Goal: Task Accomplishment & Management: Use online tool/utility

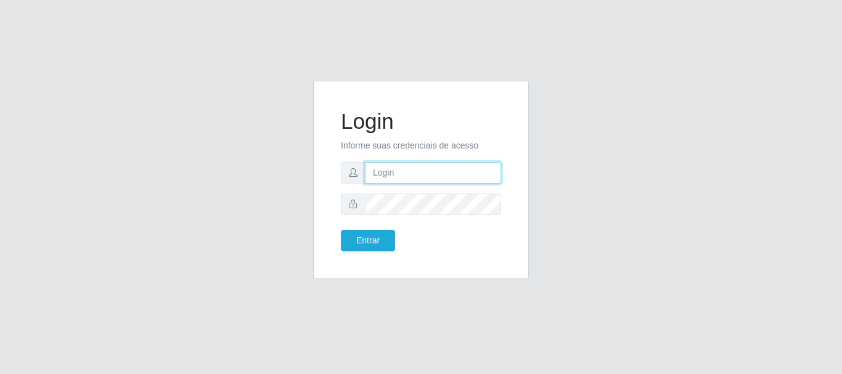
click at [378, 169] on input "text" at bounding box center [433, 173] width 136 height 22
type input "[EMAIL_ADDRESS][DOMAIN_NAME]"
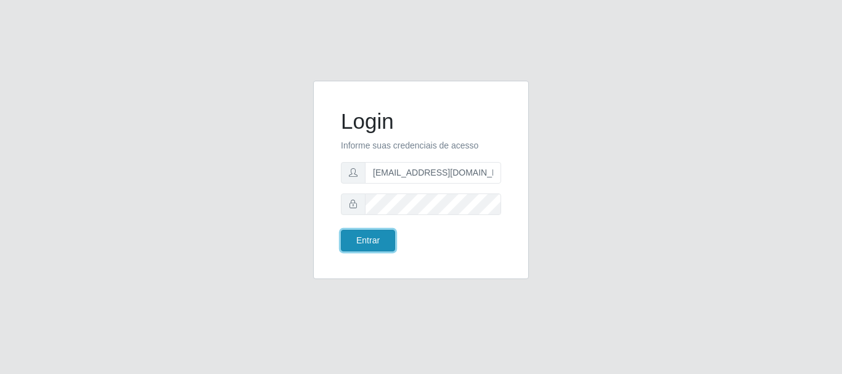
click at [361, 243] on button "Entrar" at bounding box center [368, 241] width 54 height 22
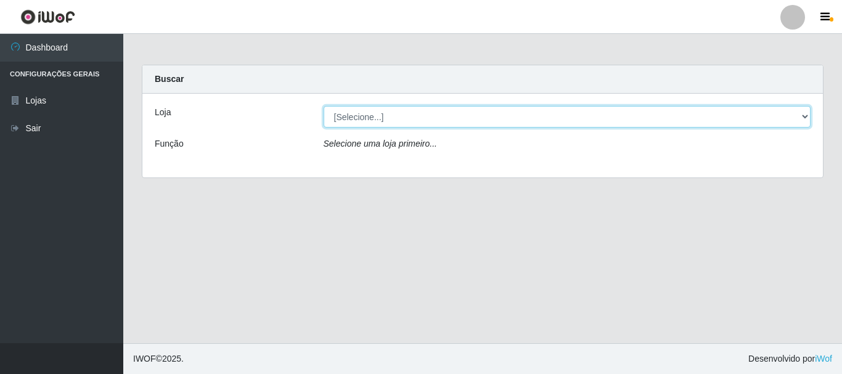
click at [804, 112] on select "[Selecione...] SuperFácil Atacado - Rodoviária" at bounding box center [567, 117] width 487 height 22
select select "400"
click at [324, 106] on select "[Selecione...] SuperFácil Atacado - Rodoviária" at bounding box center [567, 117] width 487 height 22
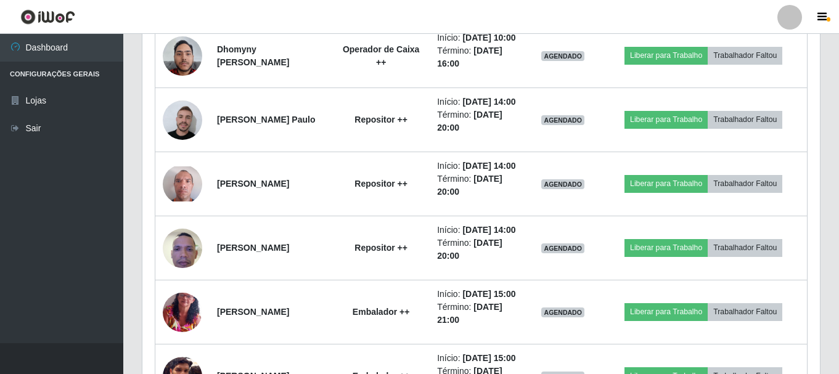
scroll to position [1479, 0]
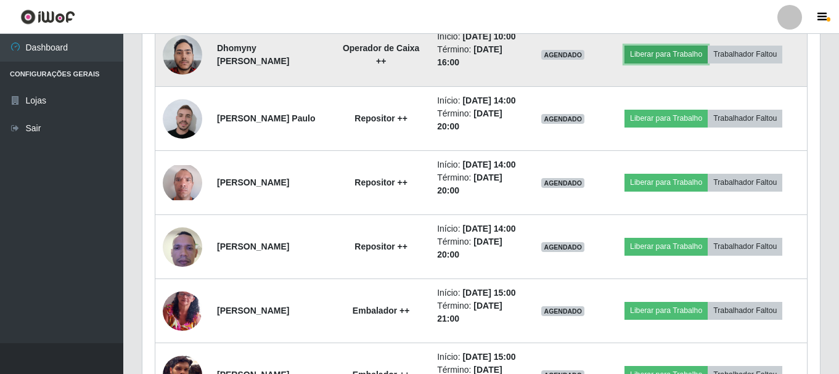
click at [676, 63] on button "Liberar para Trabalho" at bounding box center [665, 54] width 83 height 17
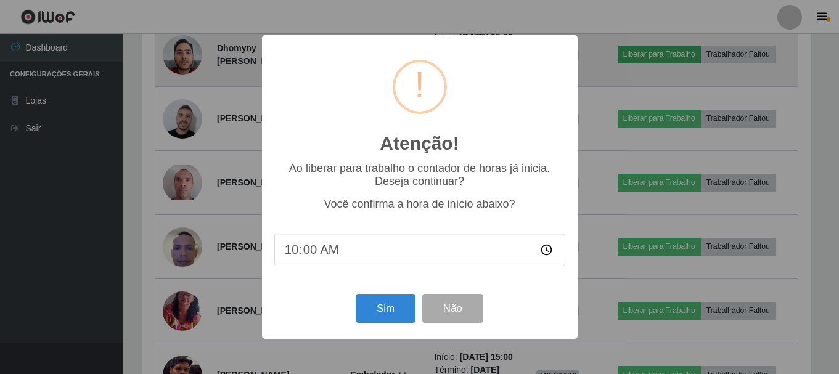
scroll to position [256, 671]
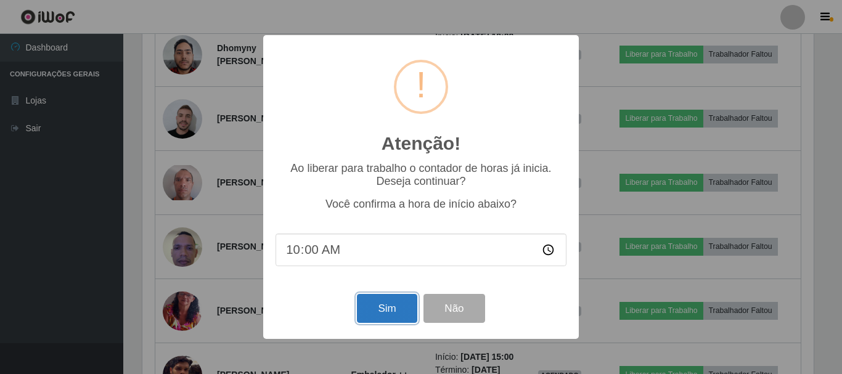
click at [377, 313] on button "Sim" at bounding box center [387, 308] width 60 height 29
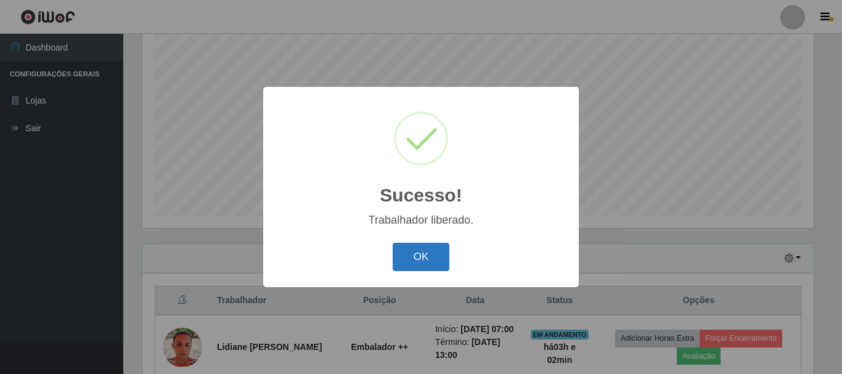
click at [418, 253] on button "OK" at bounding box center [421, 257] width 57 height 29
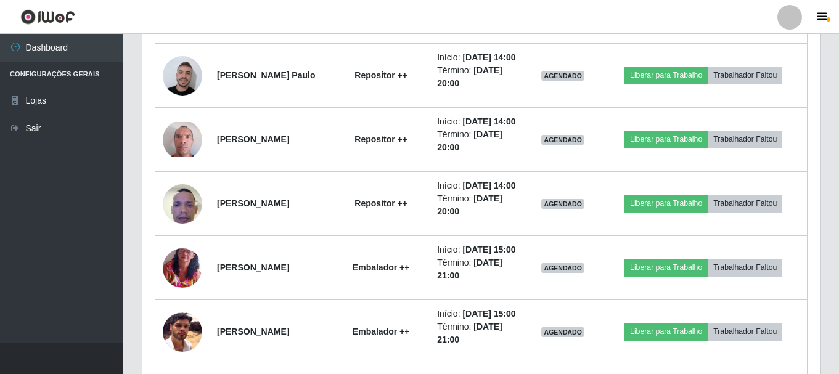
scroll to position [1581, 0]
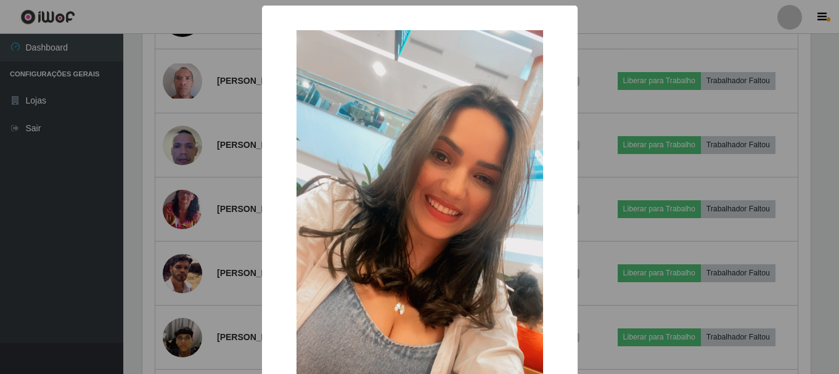
scroll to position [256, 671]
click at [42, 190] on div "× OK Cancel" at bounding box center [421, 187] width 842 height 374
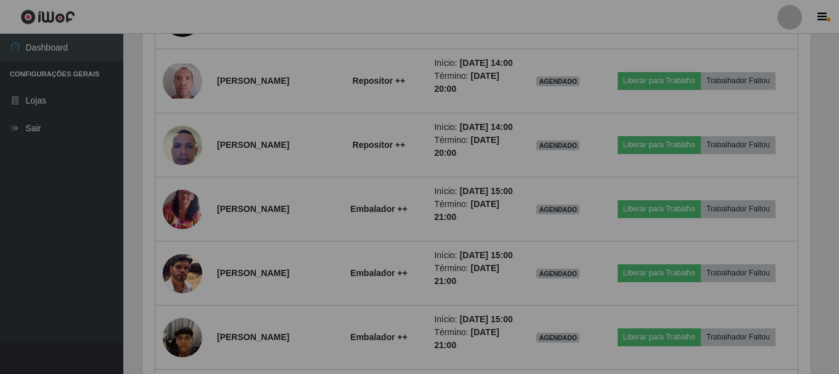
scroll to position [256, 677]
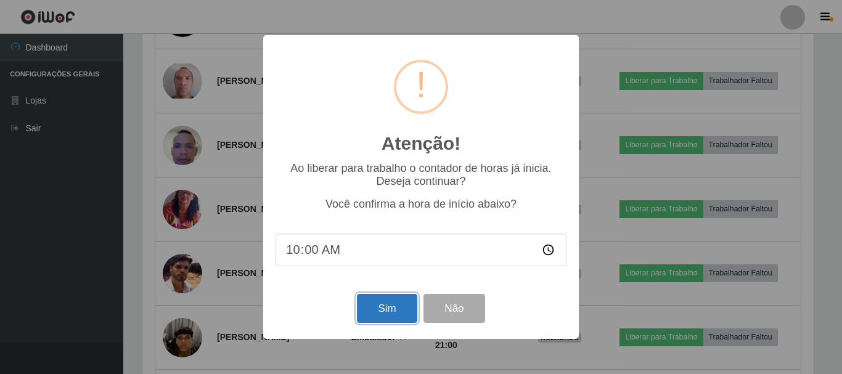
click at [364, 314] on button "Sim" at bounding box center [387, 308] width 60 height 29
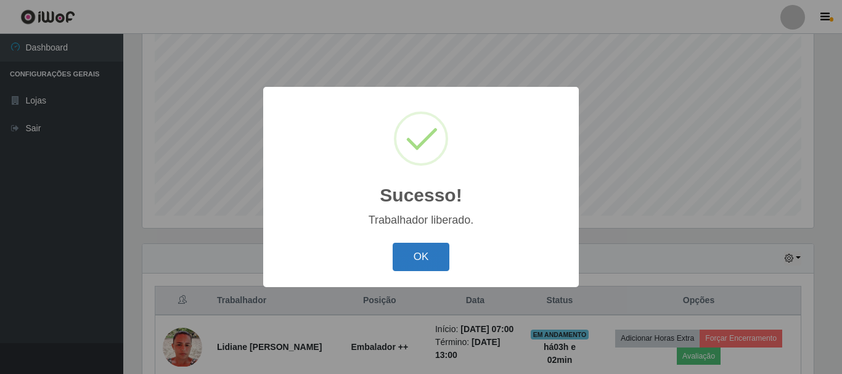
click at [420, 263] on button "OK" at bounding box center [421, 257] width 57 height 29
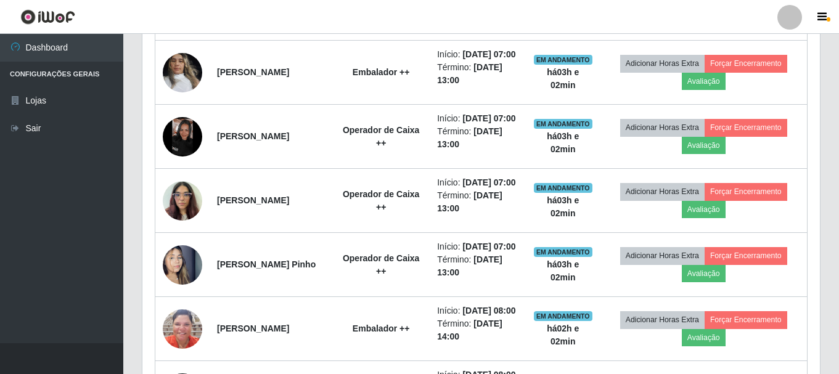
scroll to position [656, 0]
